Goal: Information Seeking & Learning: Learn about a topic

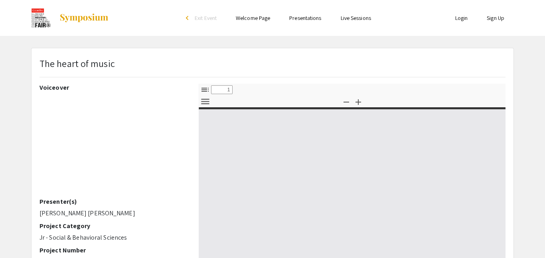
select select "custom"
type input "0"
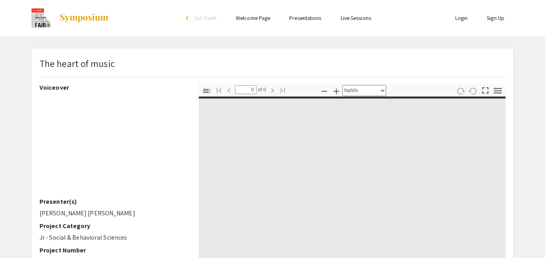
select select "auto"
type input "1"
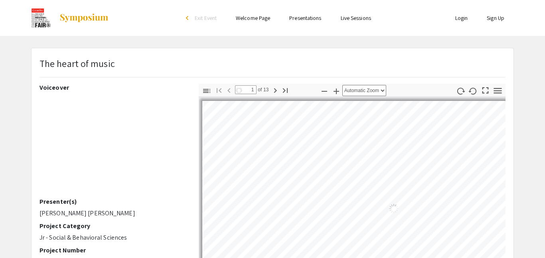
select select "auto"
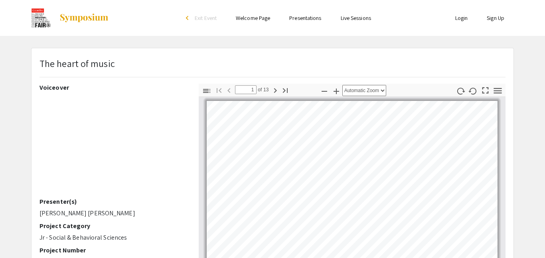
scroll to position [0, 0]
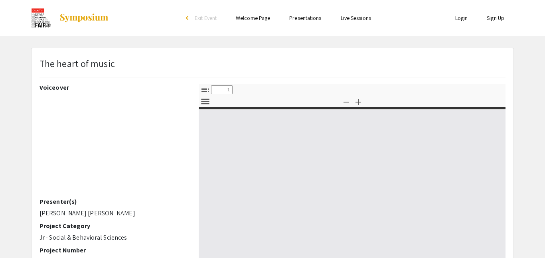
select select "custom"
type input "0"
select select "custom"
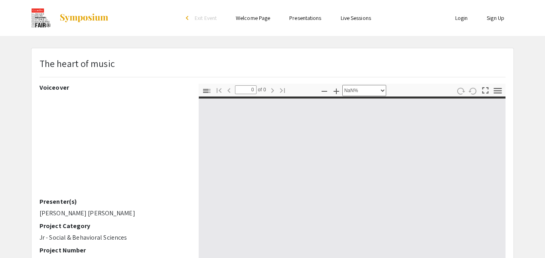
type input "1"
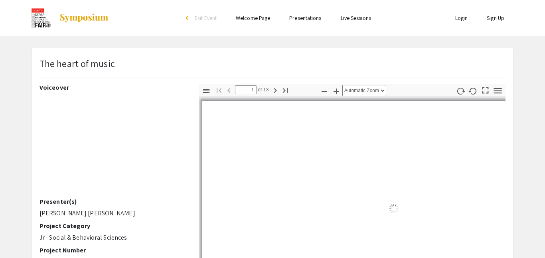
select select "auto"
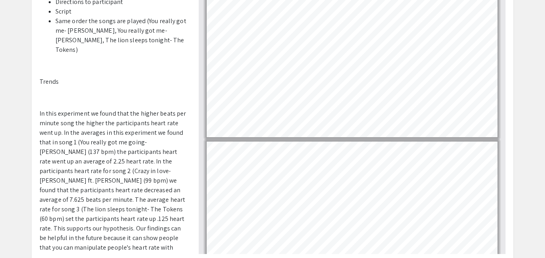
scroll to position [28, 0]
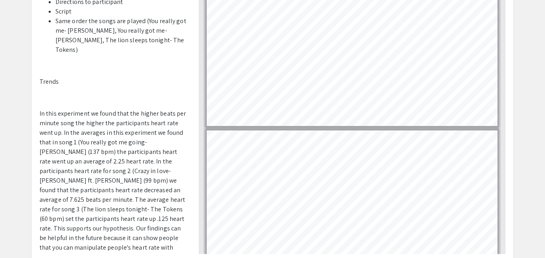
type input "1"
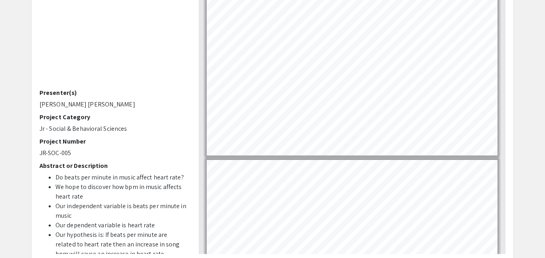
scroll to position [0, 0]
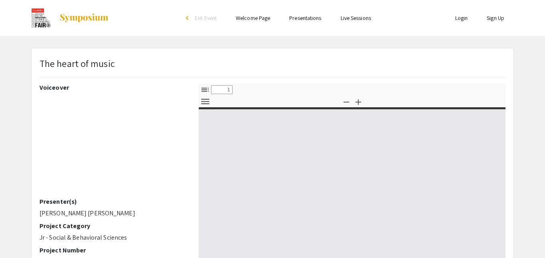
select select "custom"
type input "0"
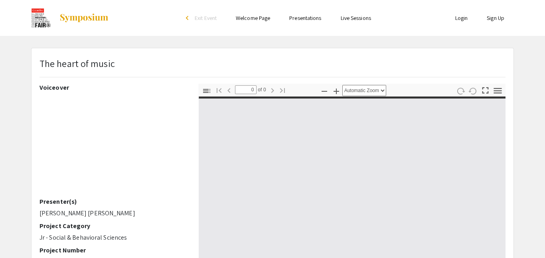
select select "custom"
type input "1"
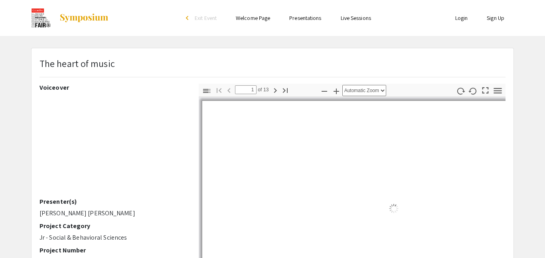
select select "auto"
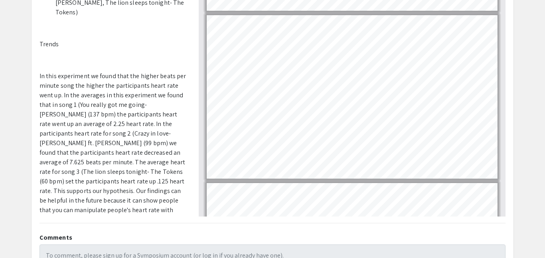
scroll to position [1919, 0]
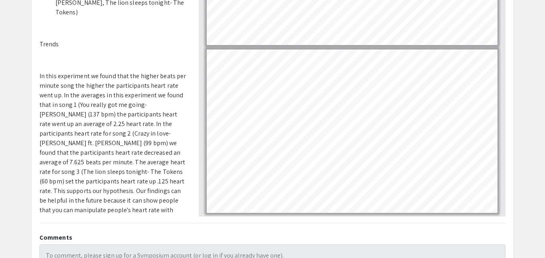
type input "12"
select select "custom"
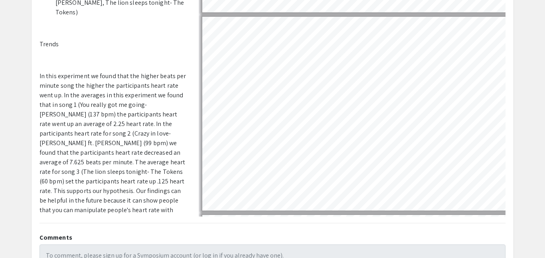
scroll to position [2183, 4]
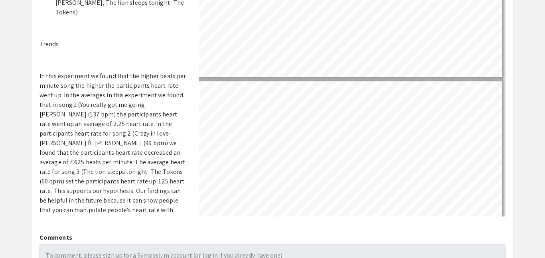
type input "13"
select select "custom"
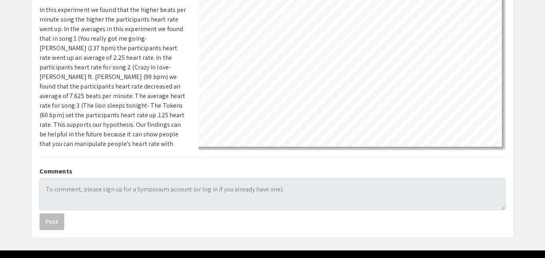
scroll to position [212, 0]
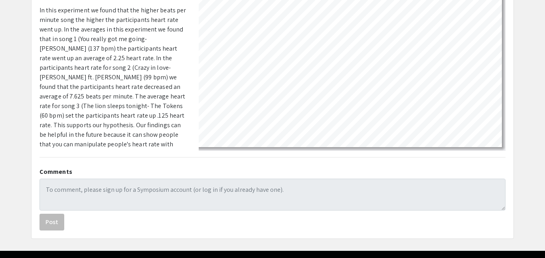
type input "11"
select select "custom"
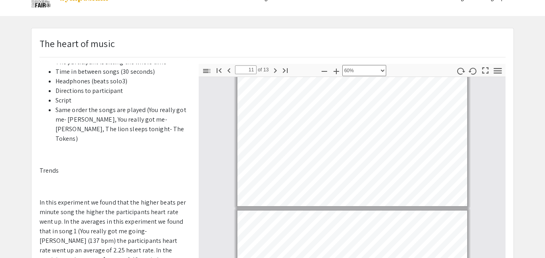
scroll to position [0, 0]
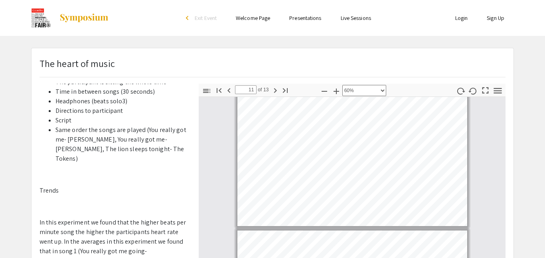
type input "9"
select select "custom"
type input "7"
select select "custom"
type input "6"
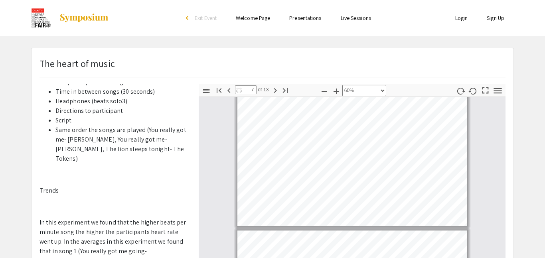
select select "custom"
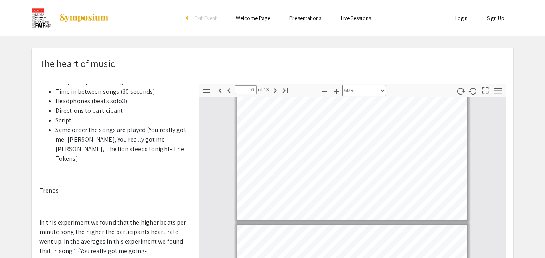
type input "5"
select select "custom"
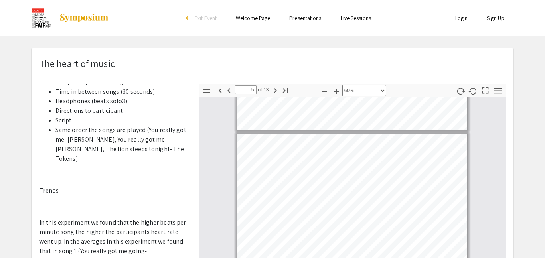
type input "1"
select select "custom"
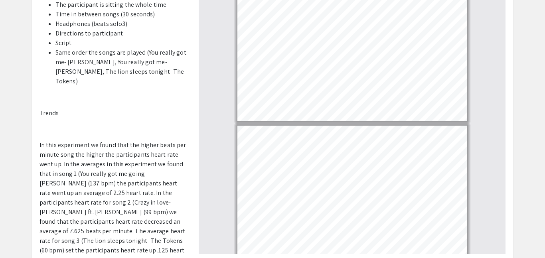
scroll to position [727, 0]
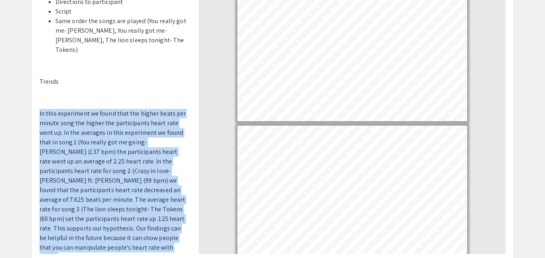
drag, startPoint x: 35, startPoint y: 89, endPoint x: 65, endPoint y: 232, distance: 145.8
click at [65, 232] on div "Voiceover Presenter(s) [PERSON_NAME] [PERSON_NAME] Project Category Jr - Social…" at bounding box center [112, 114] width 159 height 279
copy span "In this experiment we found that the higher beats per minute song the higher th…"
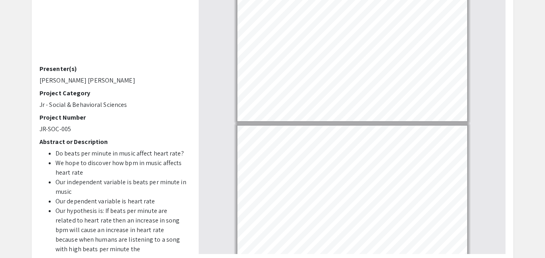
scroll to position [25, 0]
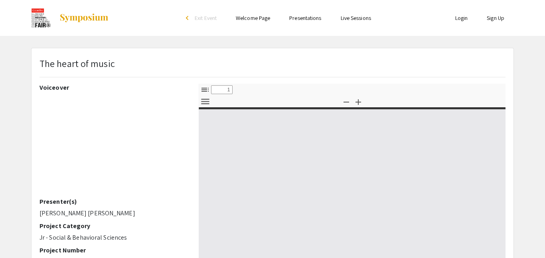
select select "custom"
type input "0"
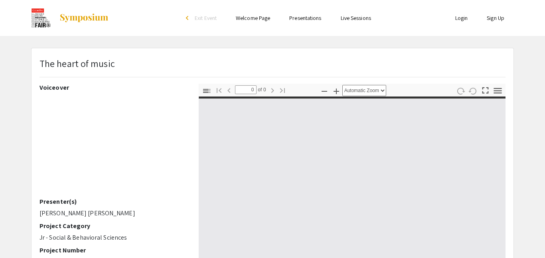
select select "custom"
type input "1"
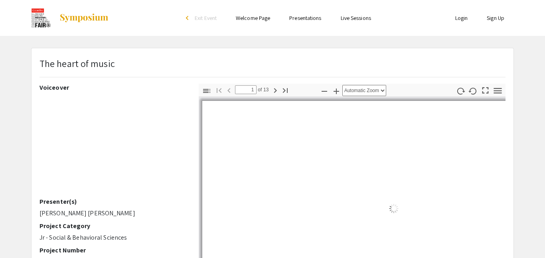
select select "custom"
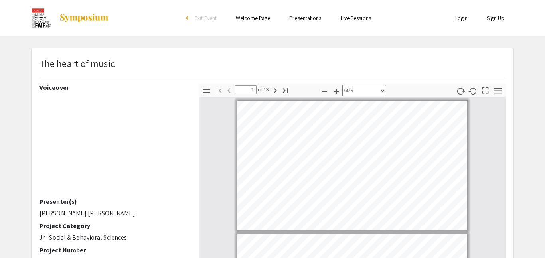
scroll to position [1, 0]
drag, startPoint x: 39, startPoint y: 211, endPoint x: 79, endPoint y: 210, distance: 39.9
click at [79, 210] on p "[PERSON_NAME] [PERSON_NAME]" at bounding box center [112, 213] width 147 height 10
copy p "[PERSON_NAME] [PERSON_NAME]"
click at [161, 205] on div "Voiceover Presenter(s) [PERSON_NAME] [PERSON_NAME] Project Category Jr - Social…" at bounding box center [112, 223] width 147 height 279
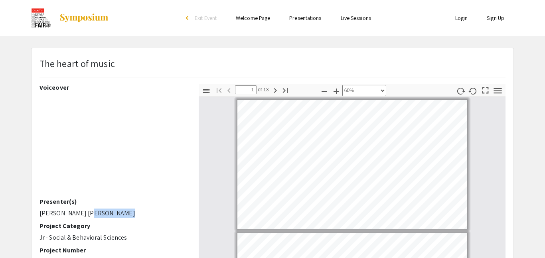
drag, startPoint x: 83, startPoint y: 211, endPoint x: 120, endPoint y: 212, distance: 37.1
click at [120, 212] on p "[PERSON_NAME] [PERSON_NAME]" at bounding box center [112, 213] width 147 height 10
copy p "[PERSON_NAME]"
click at [120, 212] on p "[PERSON_NAME] [PERSON_NAME]" at bounding box center [112, 213] width 147 height 10
click at [223, 42] on div "Skip navigation arrow_back_ios Exit Event Welcome Page Presentations Live Sessi…" at bounding box center [272, 231] width 545 height 463
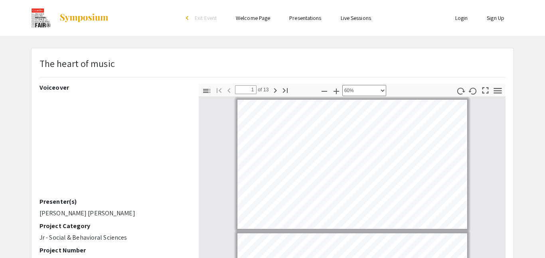
type input "2"
select select "custom"
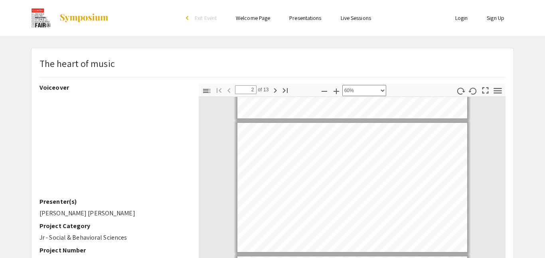
type input "3"
select select "custom"
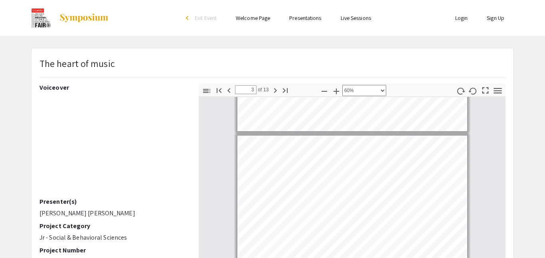
scroll to position [251, 0]
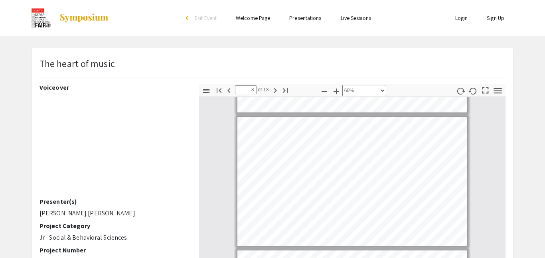
type input "2"
select select "custom"
type input "1"
select select "custom"
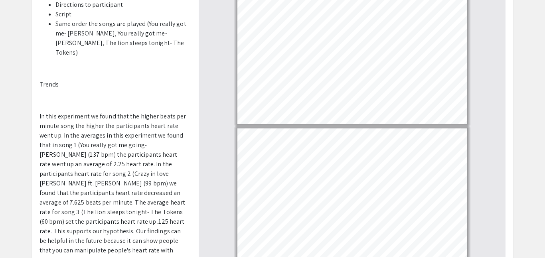
scroll to position [118, 0]
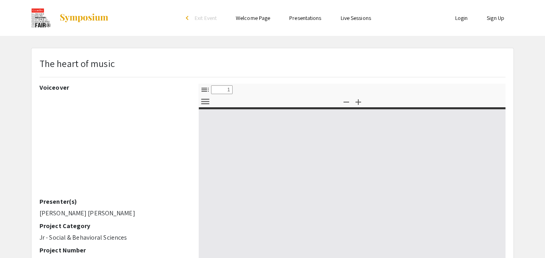
select select "custom"
type input "0"
select select "custom"
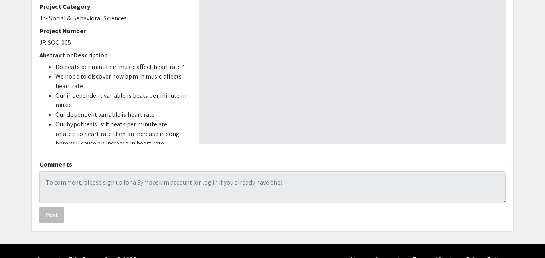
type input "1"
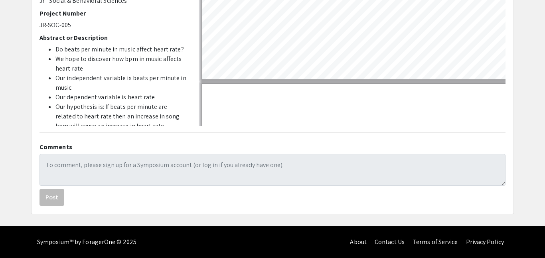
select select "custom"
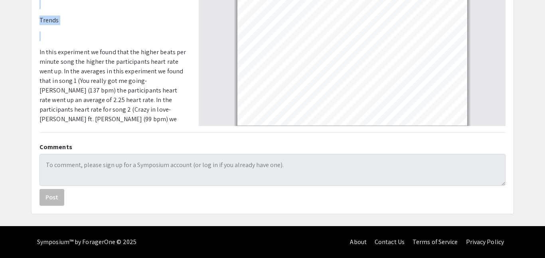
scroll to position [727, 0]
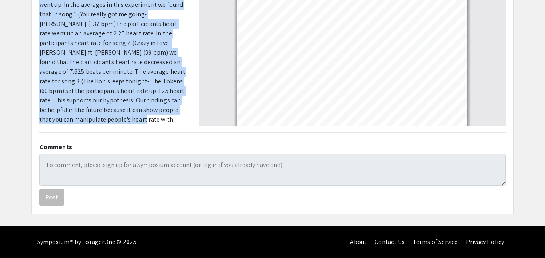
drag, startPoint x: 38, startPoint y: 31, endPoint x: 73, endPoint y: 100, distance: 77.0
copy span "In this experiment we found that the higher beats per minute song the higher th…"
click at [73, 100] on p "In this experiment we found that the higher beats per minute song the higher th…" at bounding box center [112, 57] width 147 height 153
